Goal: Find specific page/section: Find specific page/section

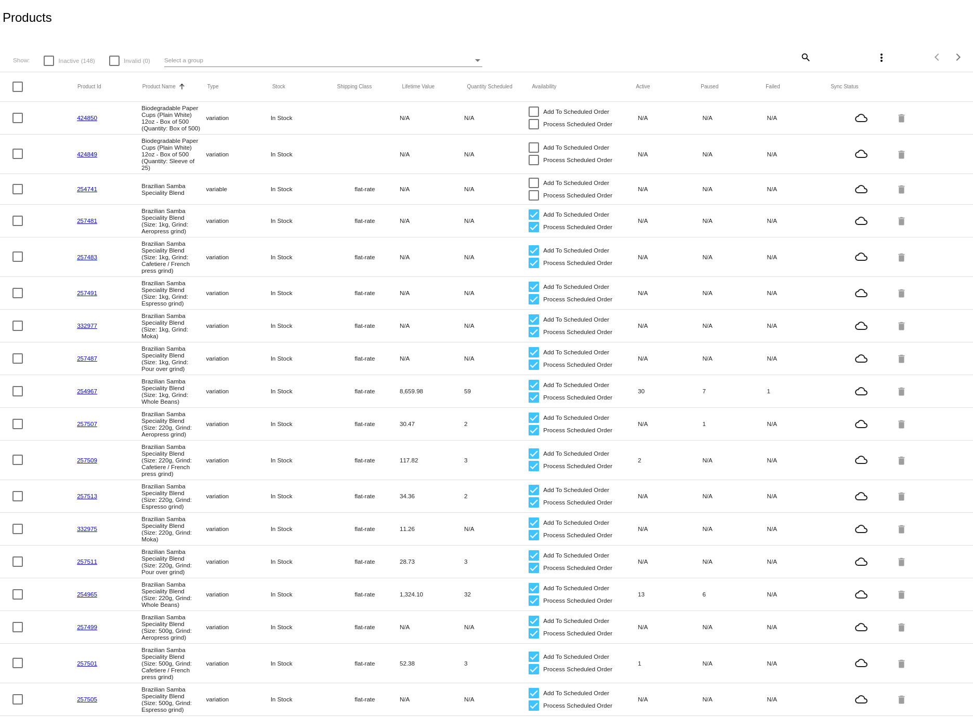
click at [203, 61] on div "Select a group" at bounding box center [318, 60] width 309 height 12
click at [238, 23] on div at bounding box center [486, 358] width 973 height 717
click at [465, 60] on div "Select a group" at bounding box center [318, 60] width 309 height 12
click at [589, 26] on div at bounding box center [486, 358] width 973 height 717
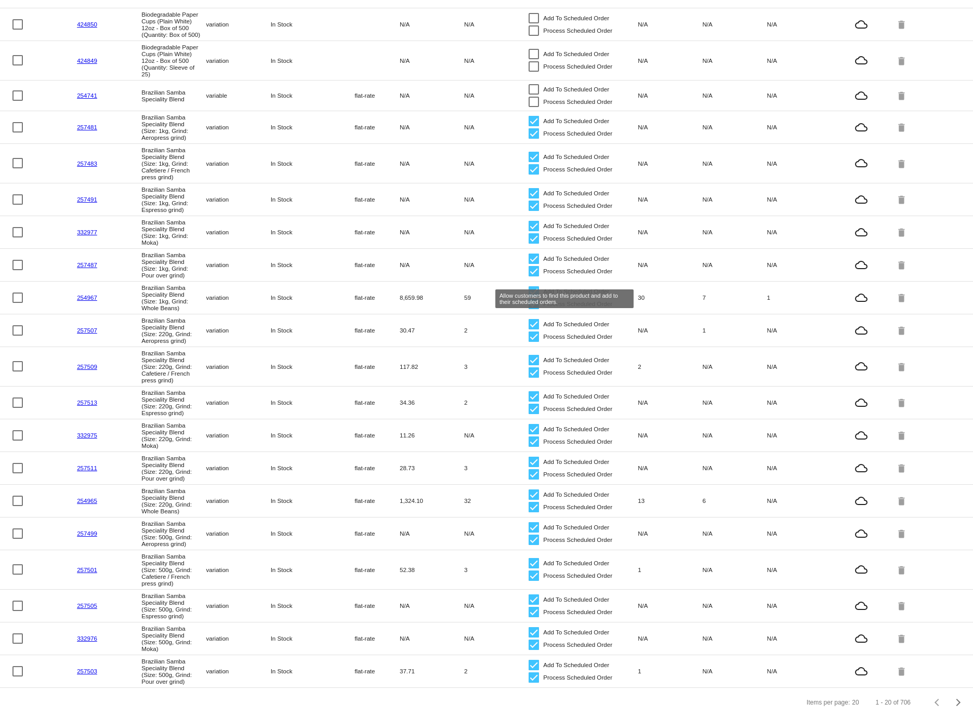
scroll to position [143, 0]
click at [953, 703] on div "Next page" at bounding box center [956, 702] width 7 height 7
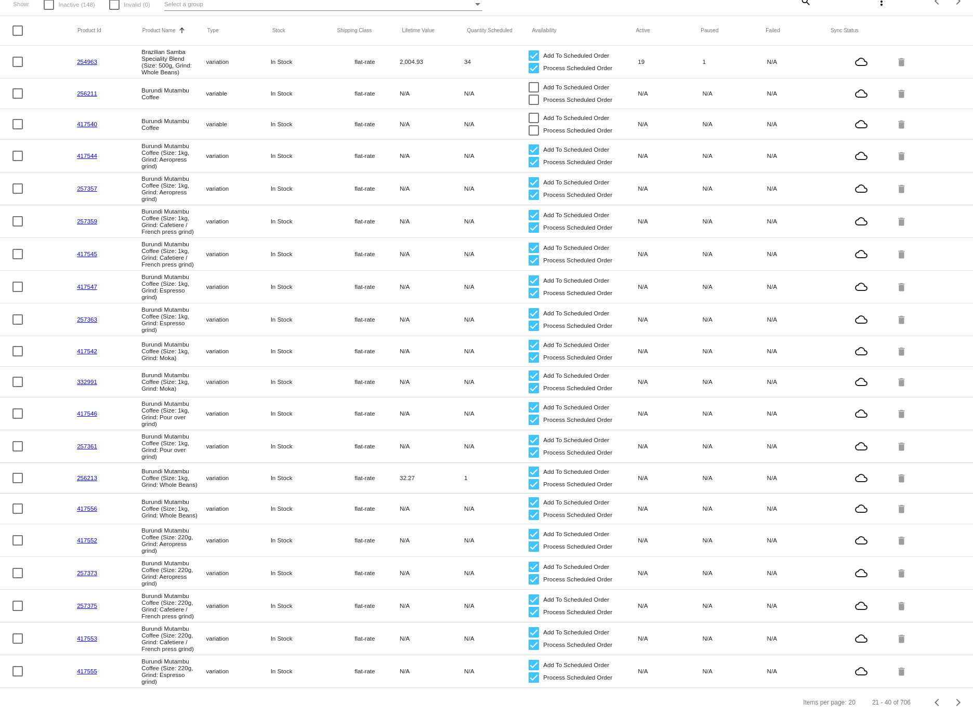
scroll to position [93, 0]
click at [953, 704] on div "Next page" at bounding box center [956, 702] width 7 height 7
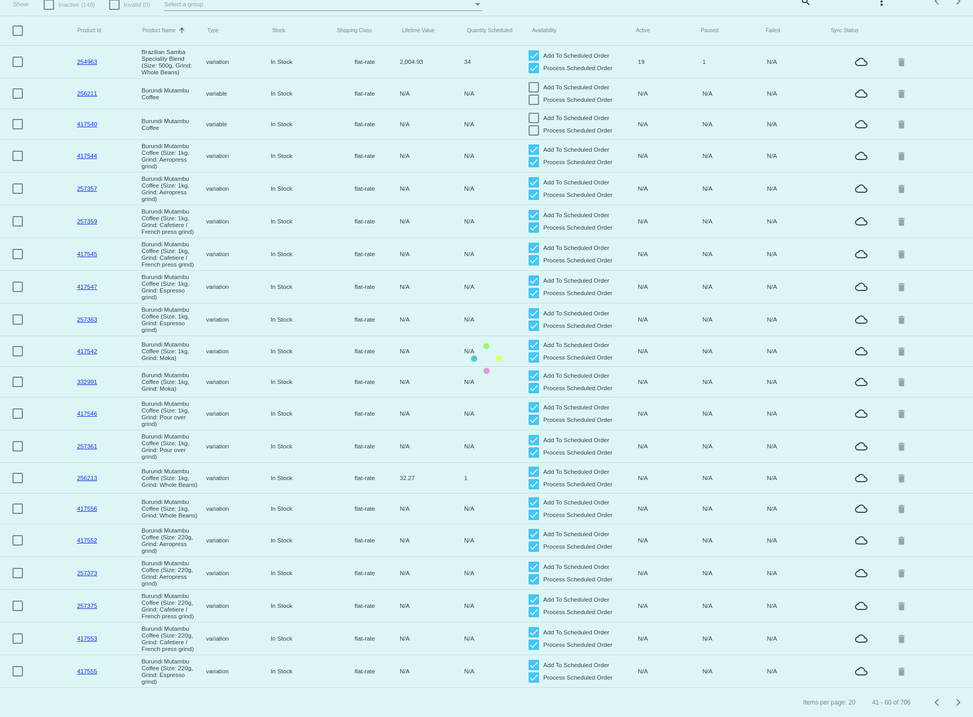
click at [950, 701] on app-dashboard-products "Products Show: Inactive (148) Invalid (0) Select a group search more_vert Items…" at bounding box center [486, 330] width 973 height 773
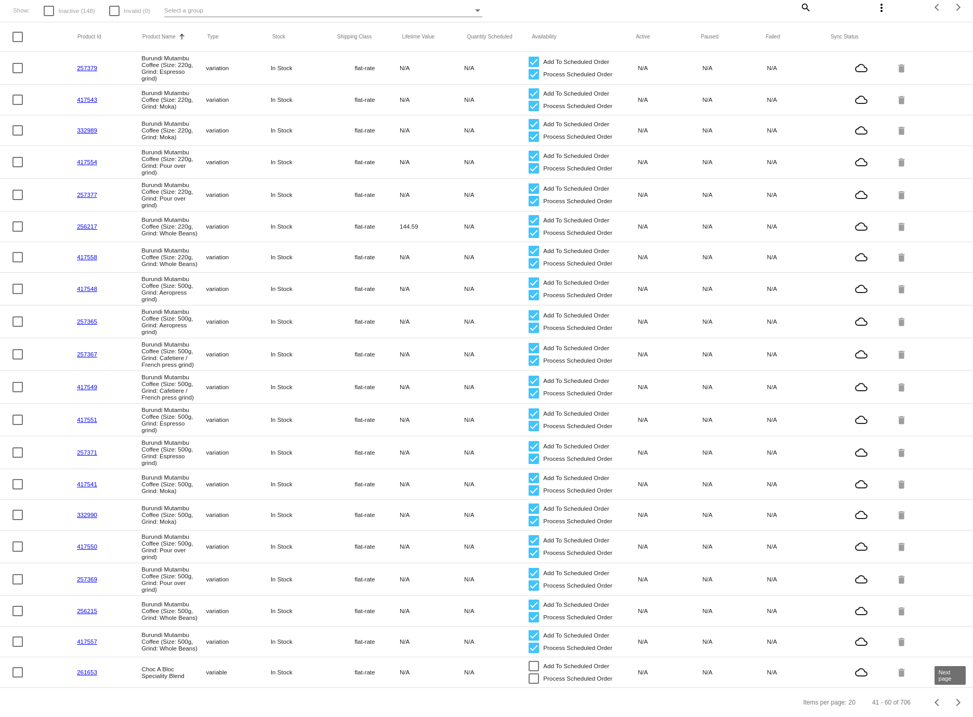
scroll to position [81, 0]
click at [953, 701] on div "Next page" at bounding box center [956, 702] width 7 height 7
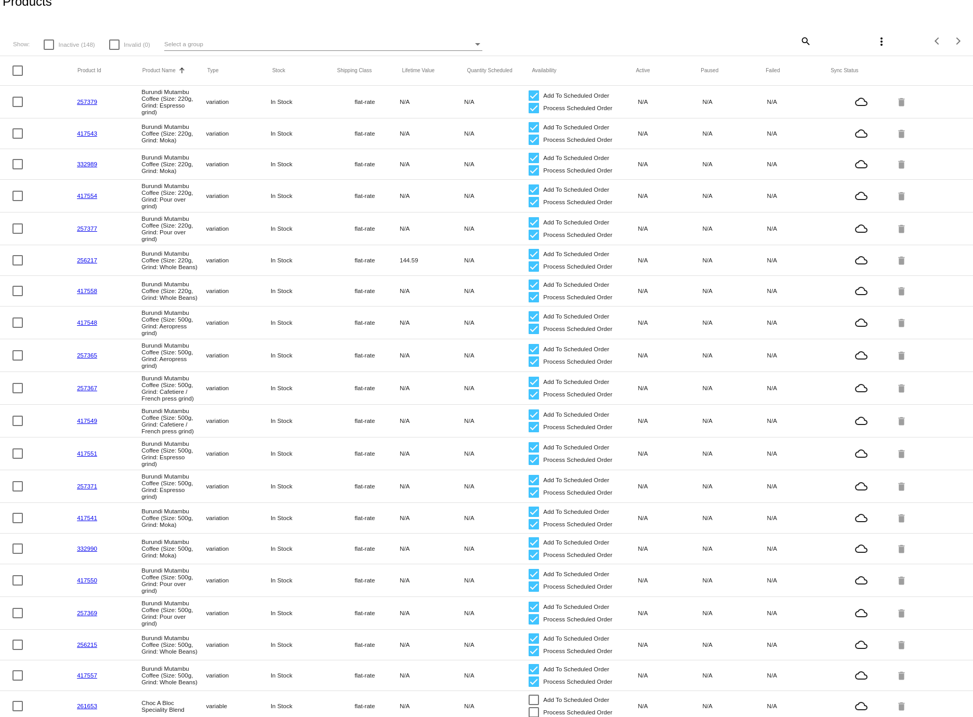
scroll to position [0, 0]
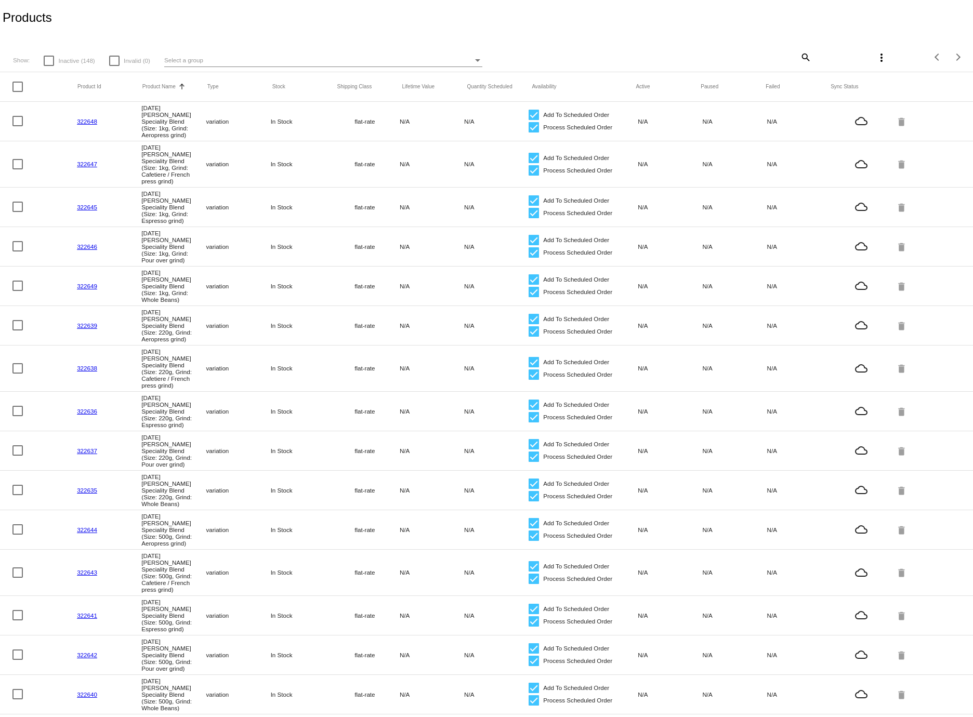
click at [799, 59] on mat-icon "search" at bounding box center [805, 57] width 12 height 16
click at [746, 58] on input "Search" at bounding box center [731, 55] width 162 height 8
type input "roast"
